Goal: Transaction & Acquisition: Purchase product/service

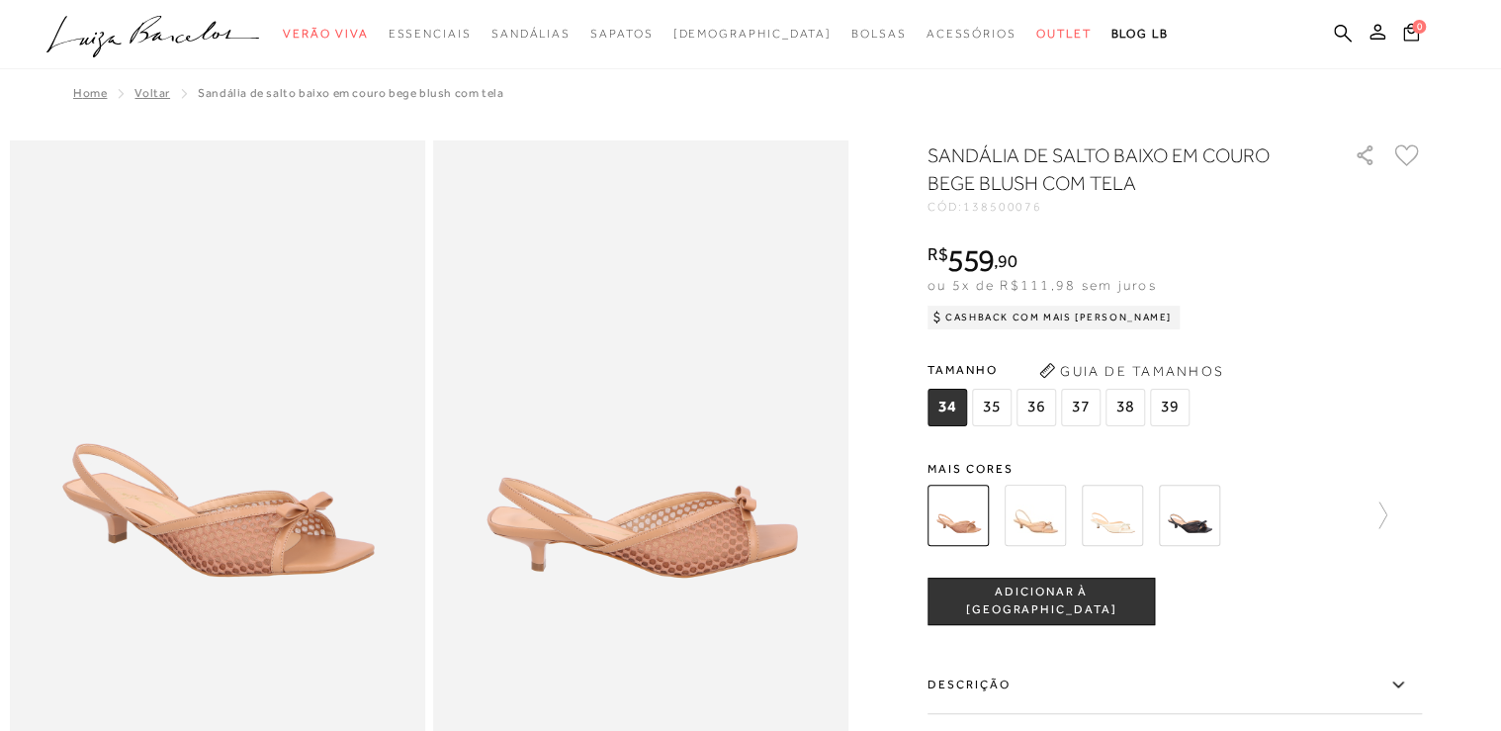
click at [739, 304] on span "39" at bounding box center [1170, 408] width 40 height 38
click at [739, 304] on span "ADICIONAR À [GEOGRAPHIC_DATA]" at bounding box center [1041, 601] width 225 height 35
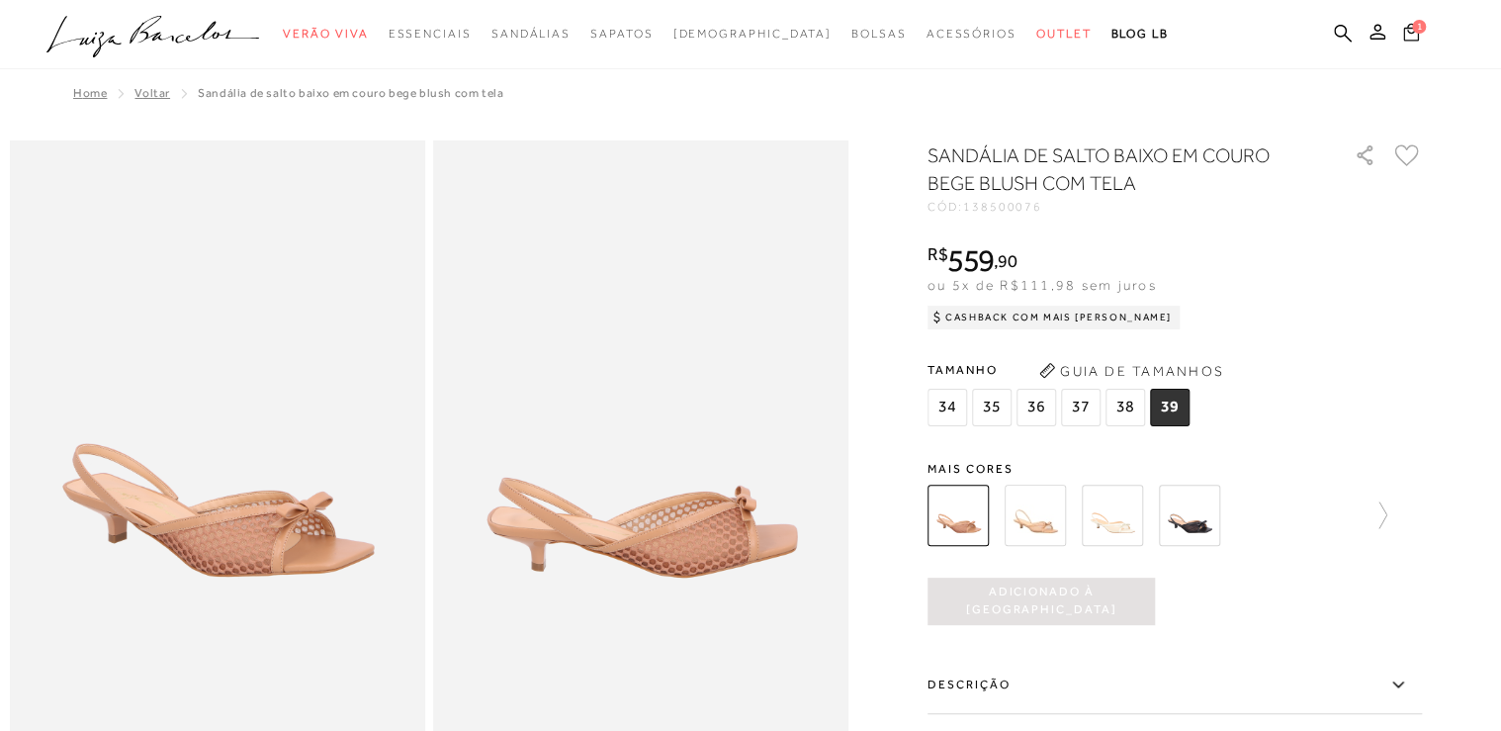
click at [739, 34] on icon at bounding box center [1411, 32] width 16 height 18
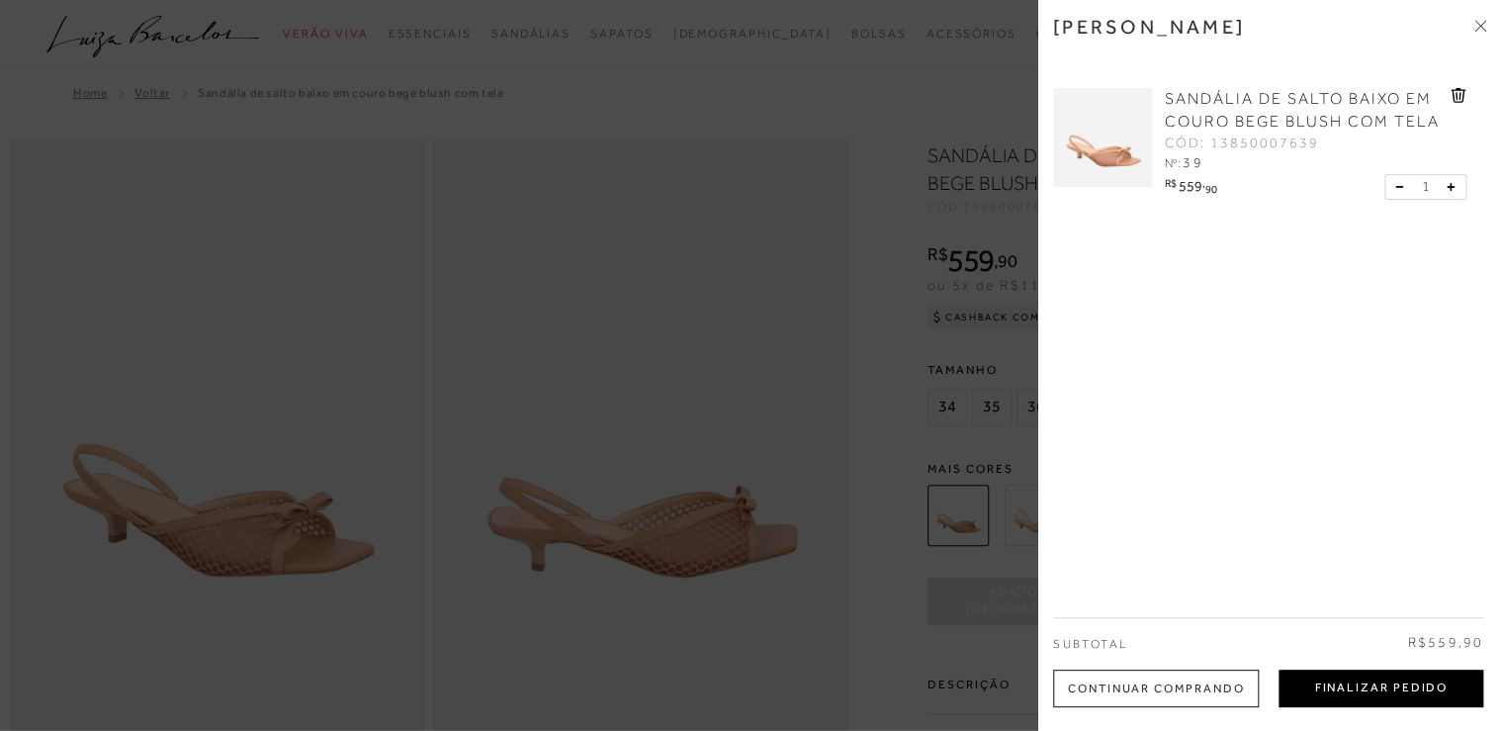
click at [739, 304] on button "Finalizar Pedido" at bounding box center [1381, 689] width 205 height 38
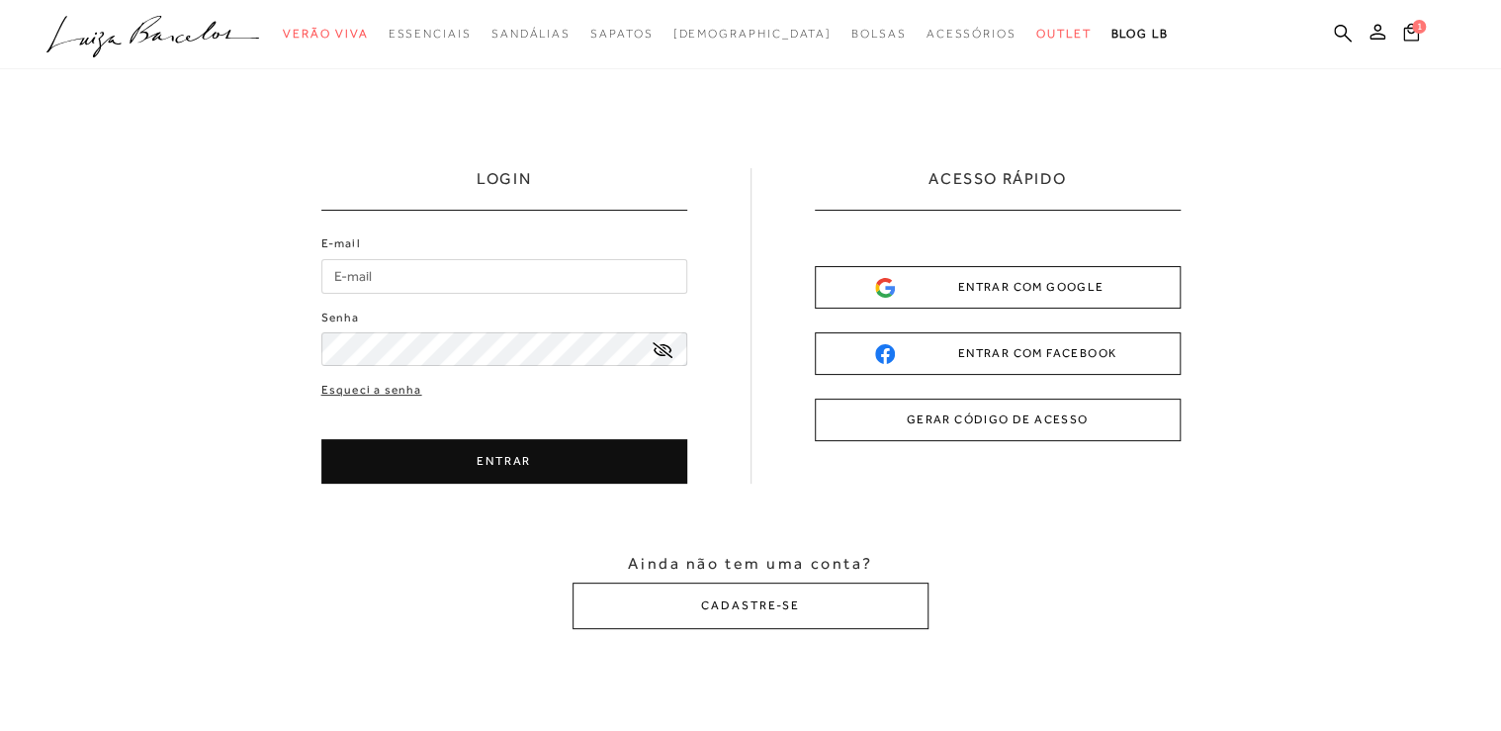
type input "andipiovesan@hotmail.com"
click at [496, 304] on button "ENTRAR" at bounding box center [504, 461] width 366 height 45
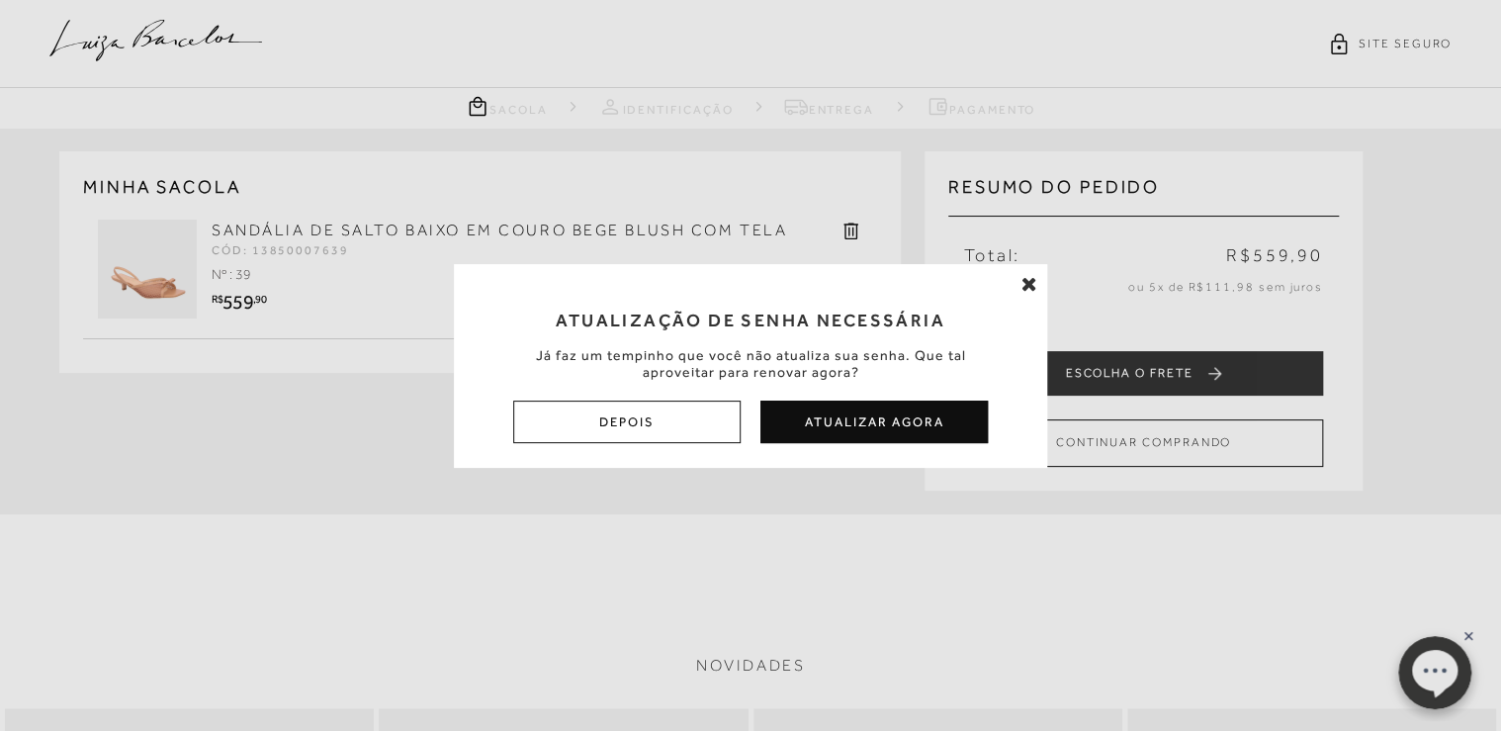
click at [649, 304] on button "Depois" at bounding box center [626, 422] width 227 height 43
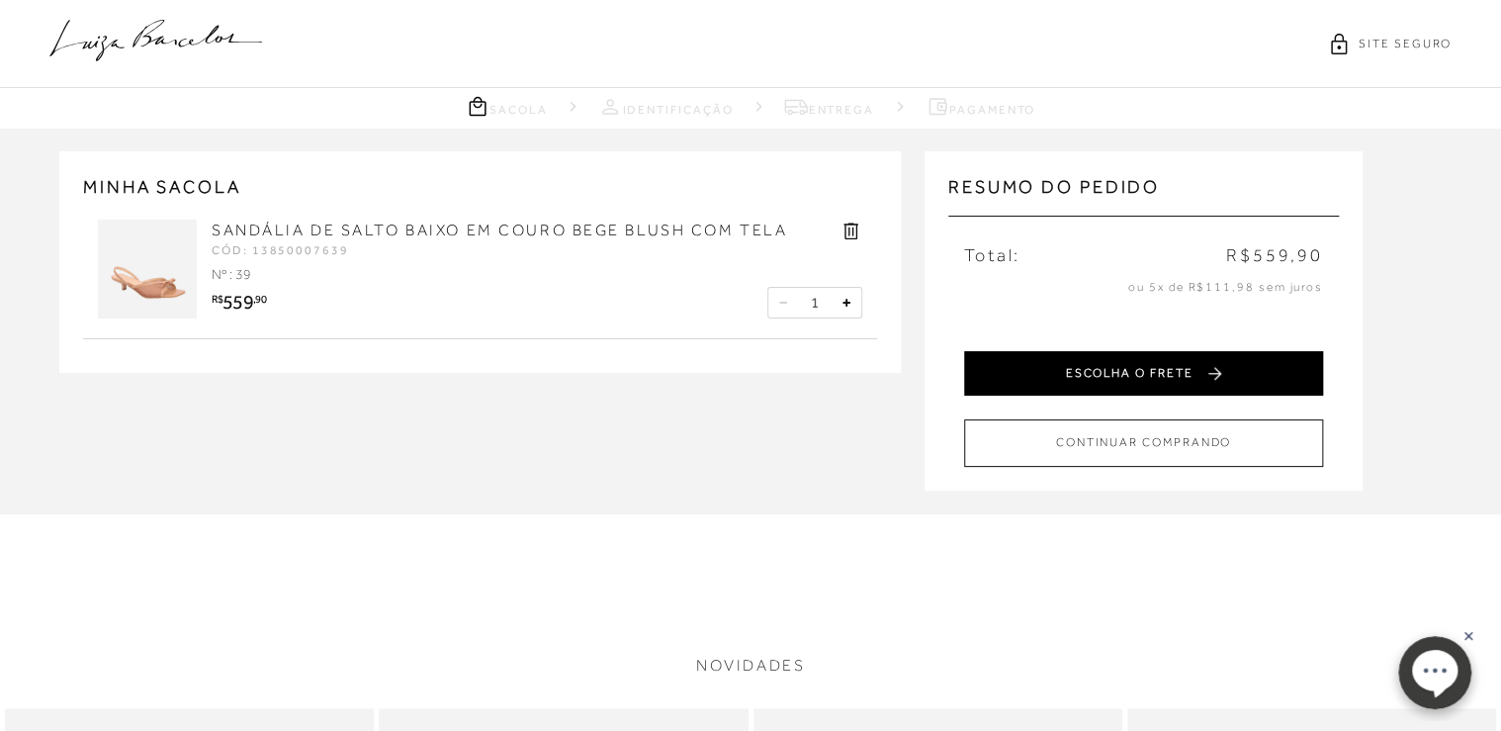
click at [739, 304] on button "ESCOLHA O FRETE" at bounding box center [1143, 373] width 359 height 45
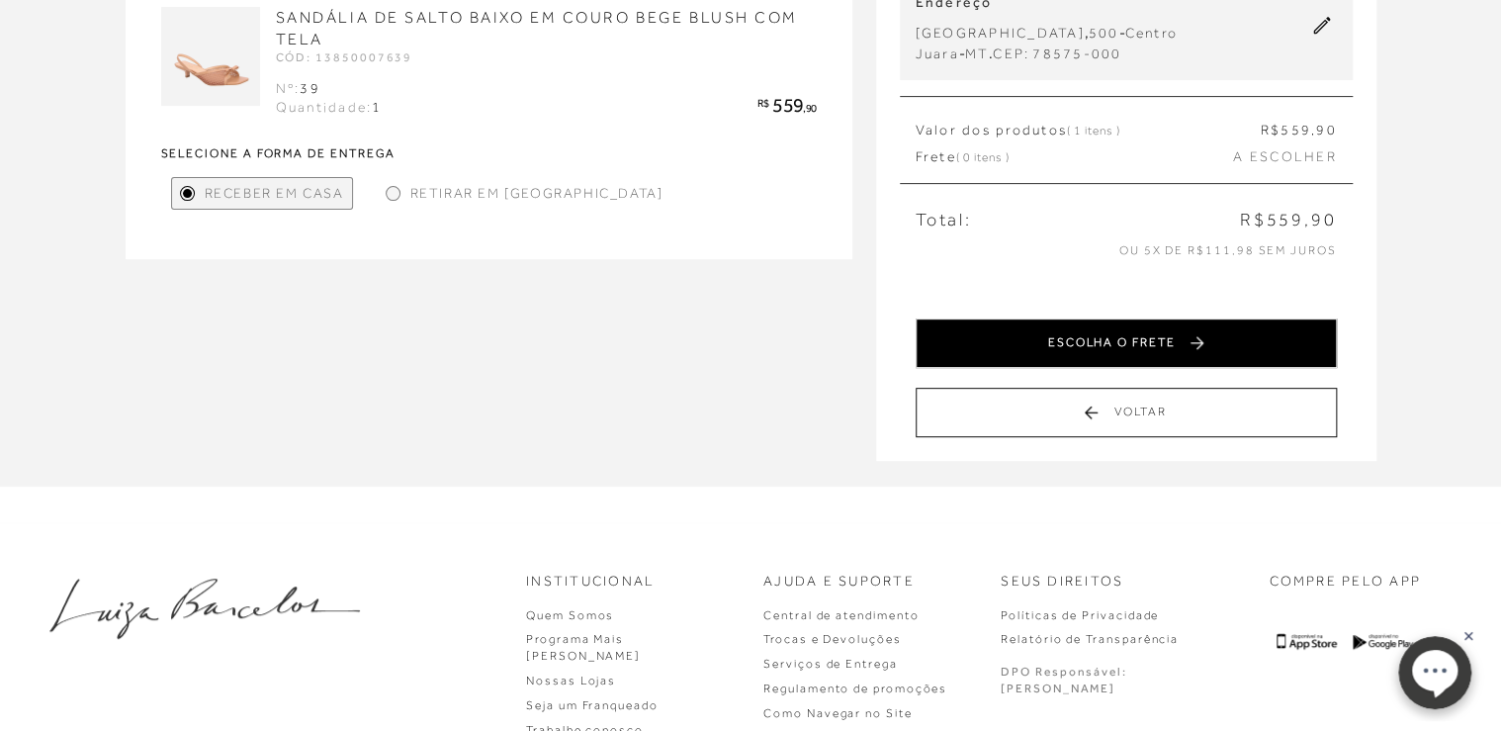
scroll to position [316, 0]
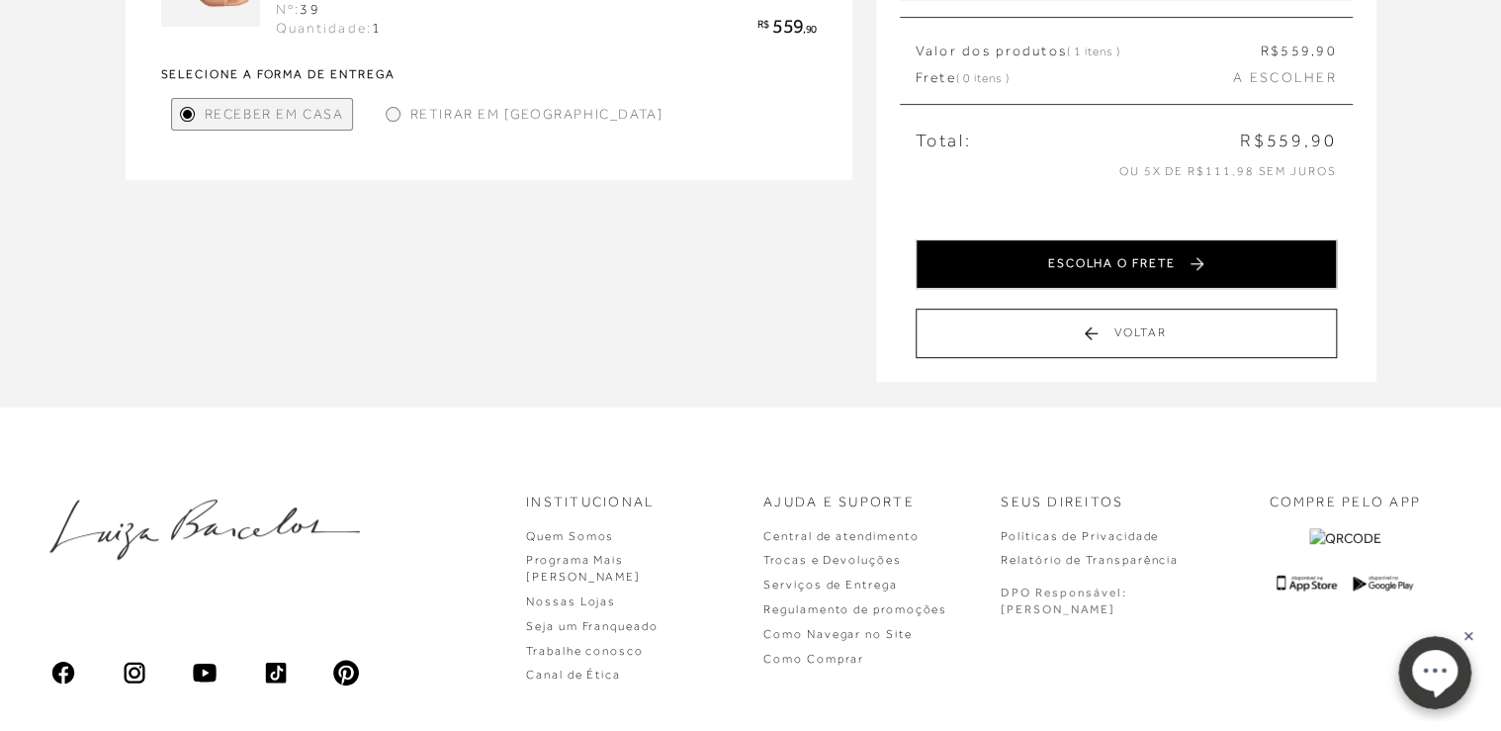
click at [739, 261] on button "ESCOLHA O FRETE" at bounding box center [1126, 263] width 421 height 49
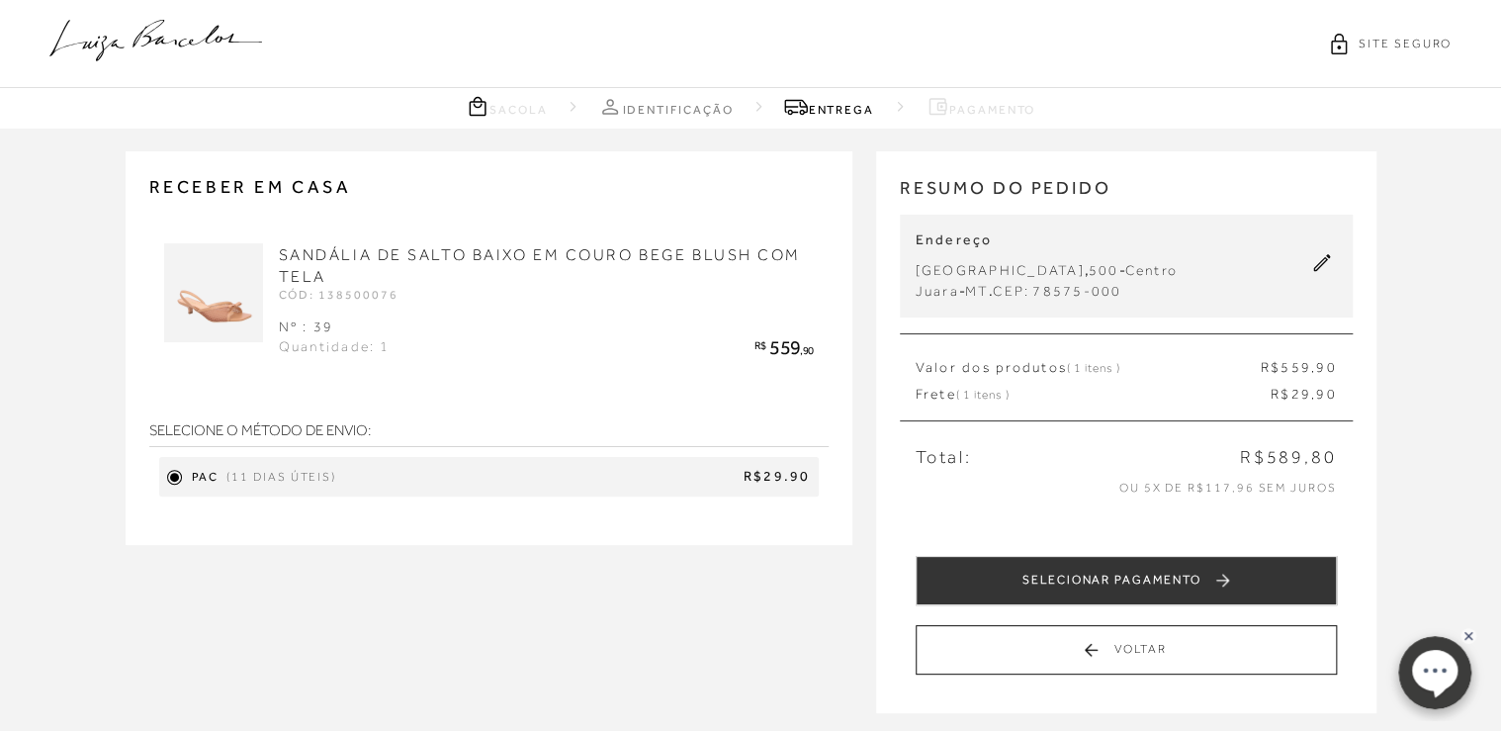
click at [396, 304] on span "R$29.90" at bounding box center [577, 477] width 466 height 20
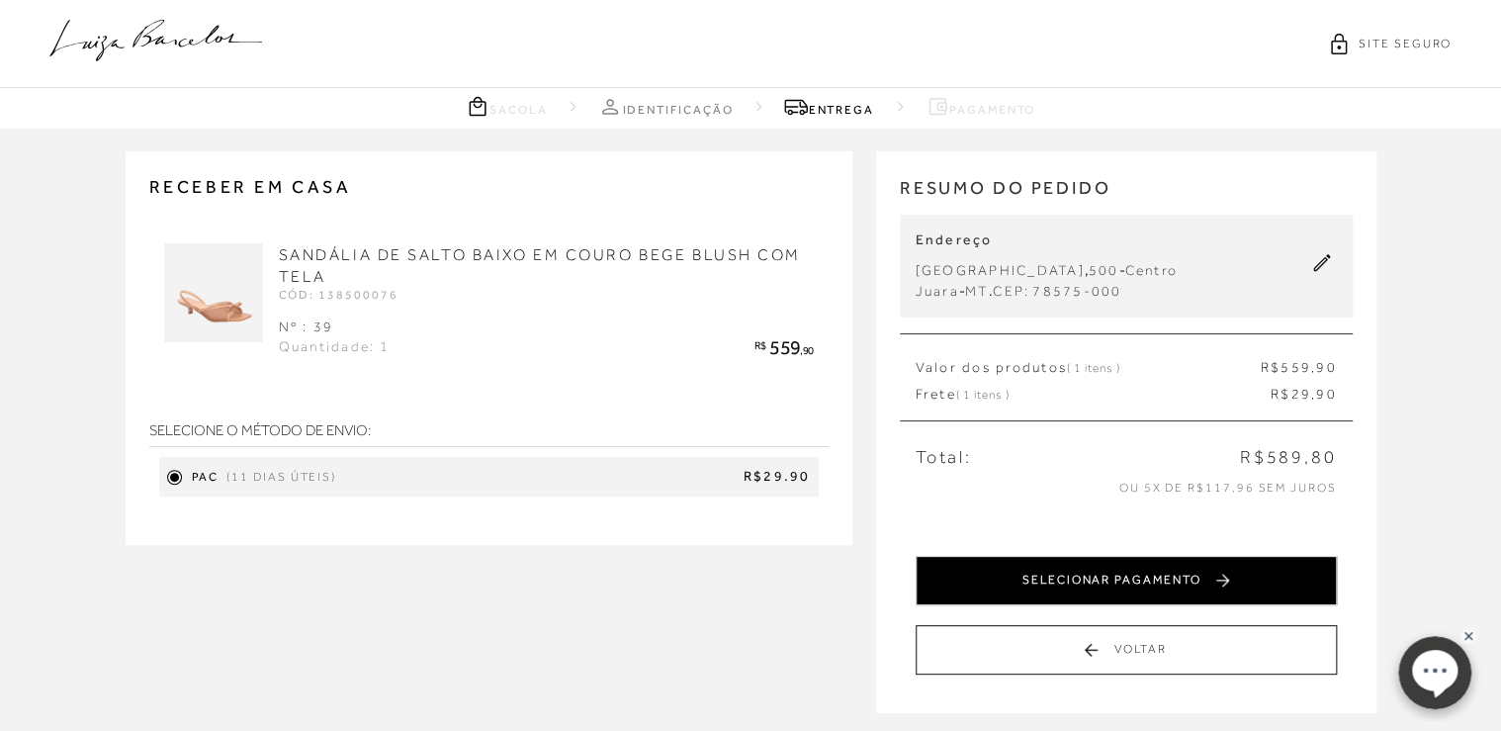
click at [739, 304] on button "SELECIONAR PAGAMENTO" at bounding box center [1126, 580] width 421 height 49
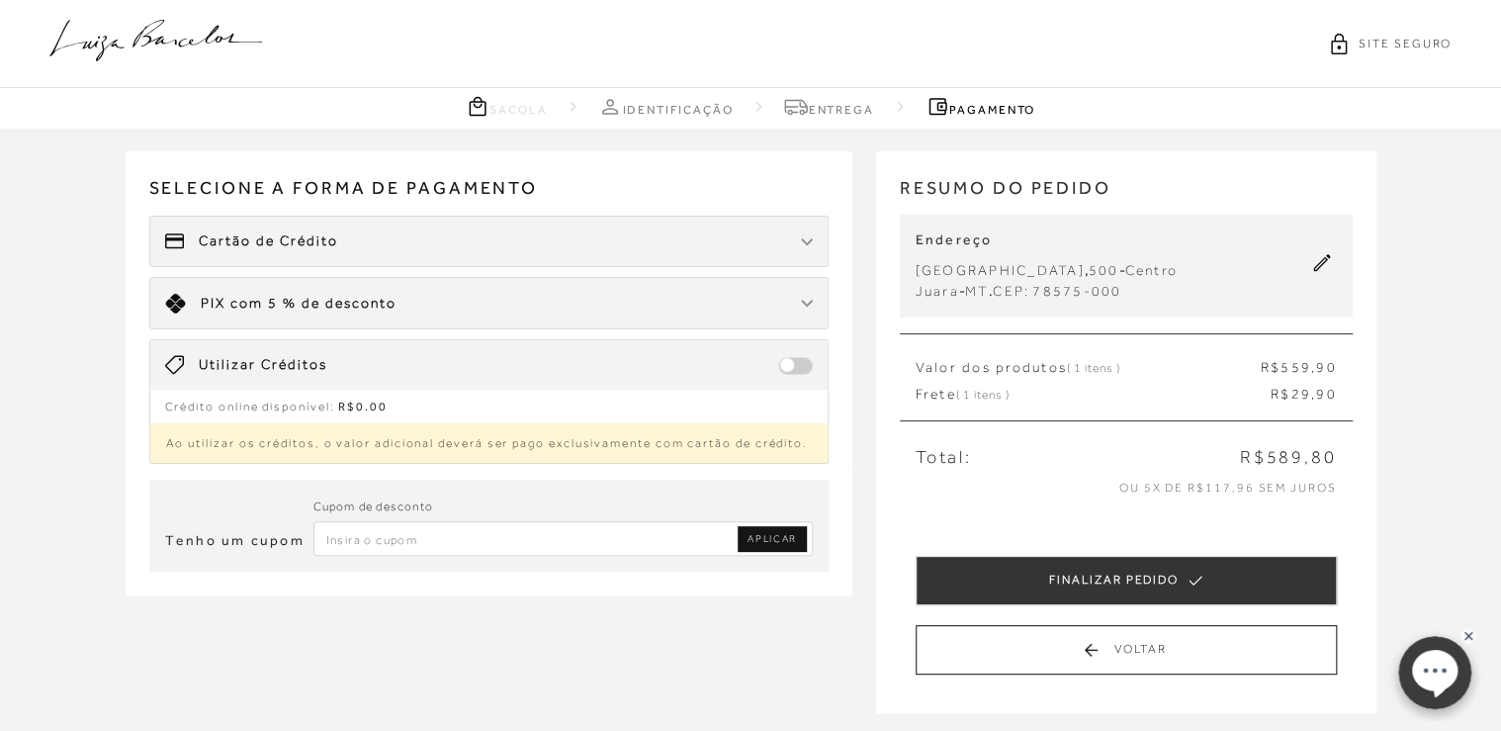
click at [283, 304] on span "PIX com 5 % de desconto" at bounding box center [299, 304] width 196 height 20
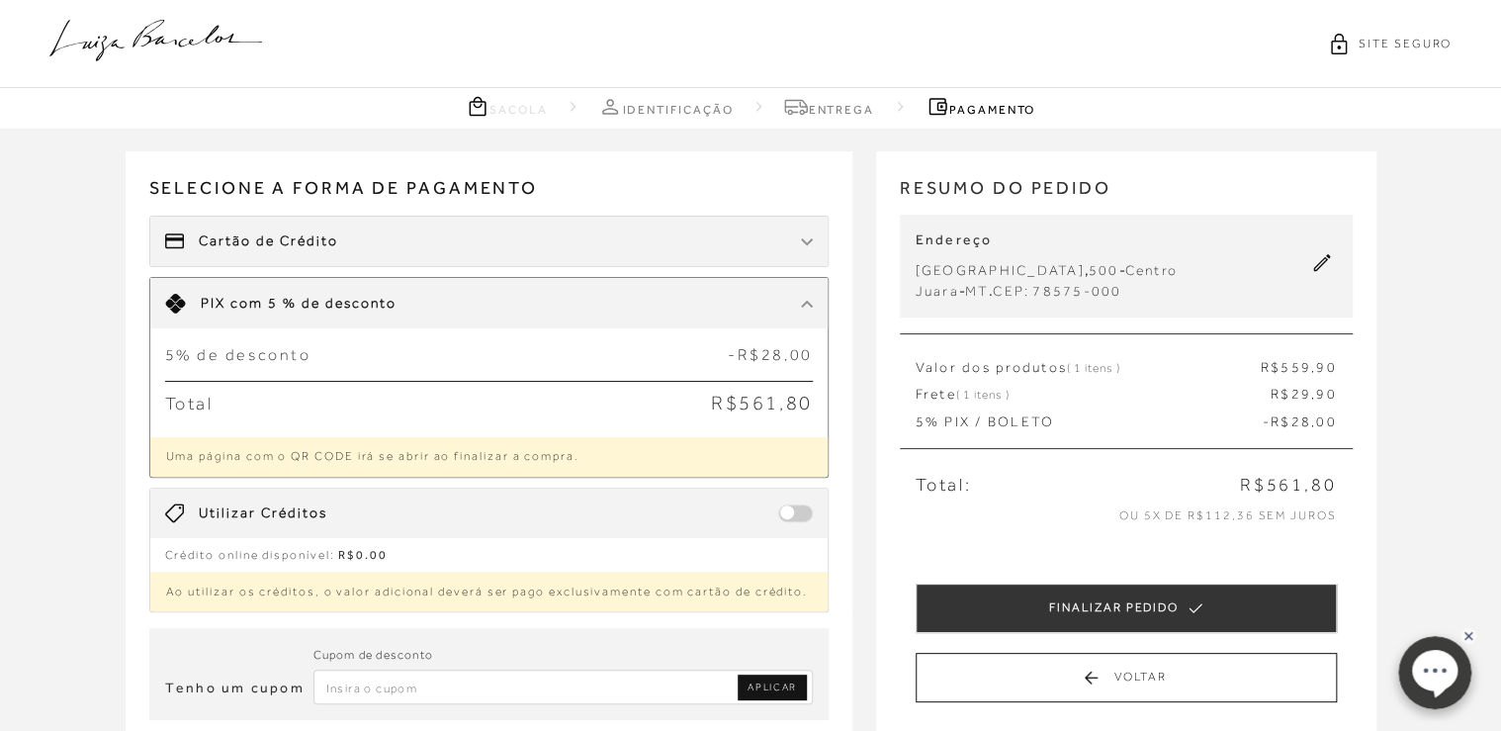
scroll to position [79, 0]
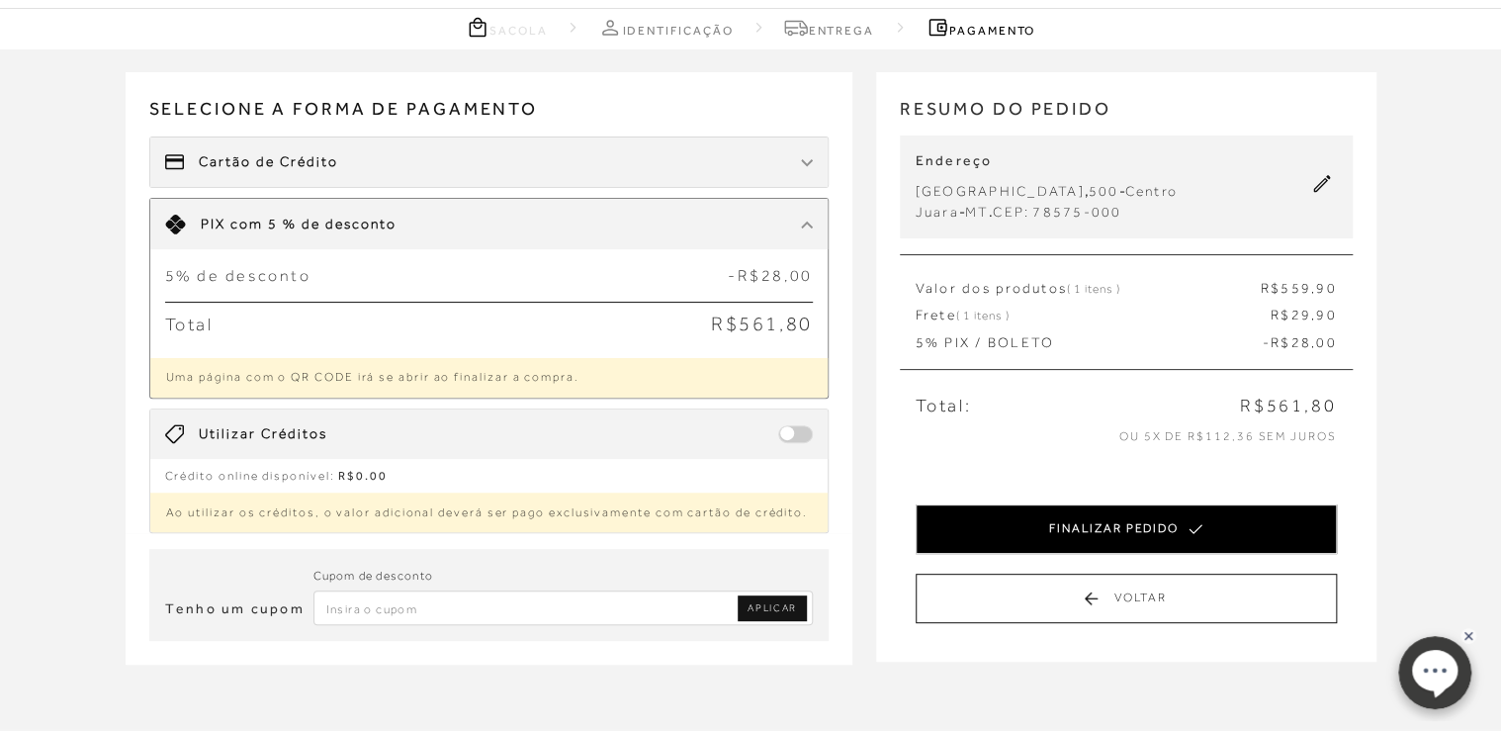
click at [739, 304] on button "FINALIZAR PEDIDO" at bounding box center [1126, 528] width 421 height 49
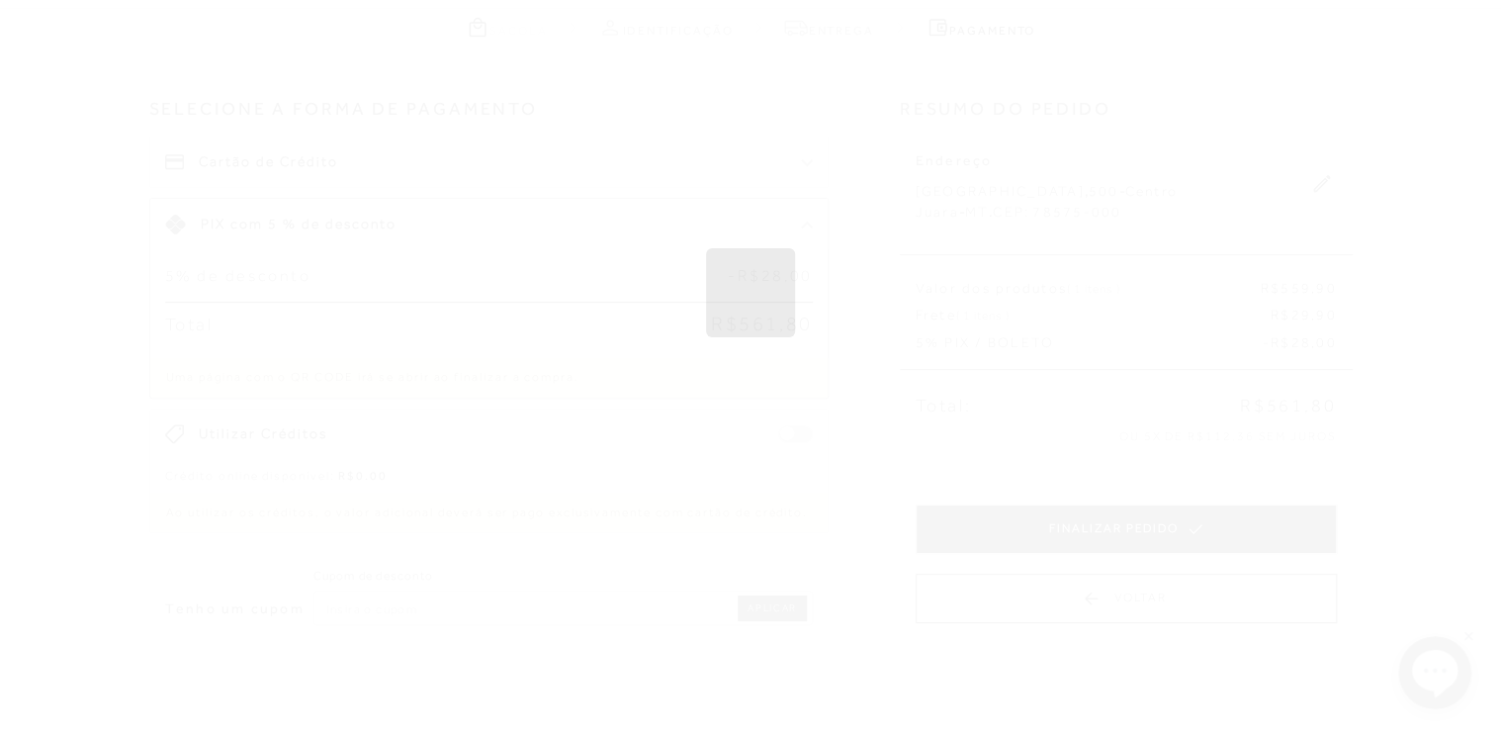
scroll to position [0, 0]
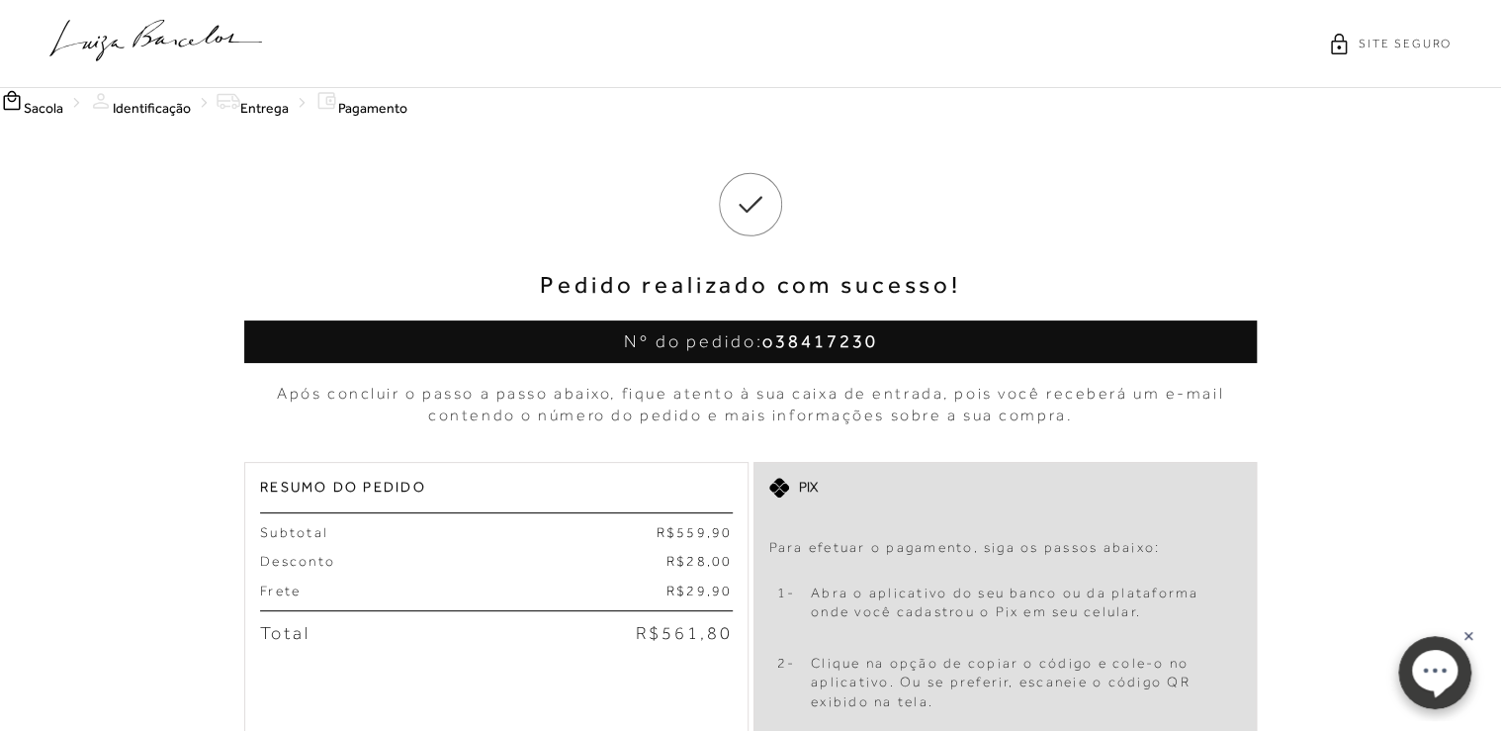
scroll to position [316, 0]
